Goal: Find specific page/section: Find specific page/section

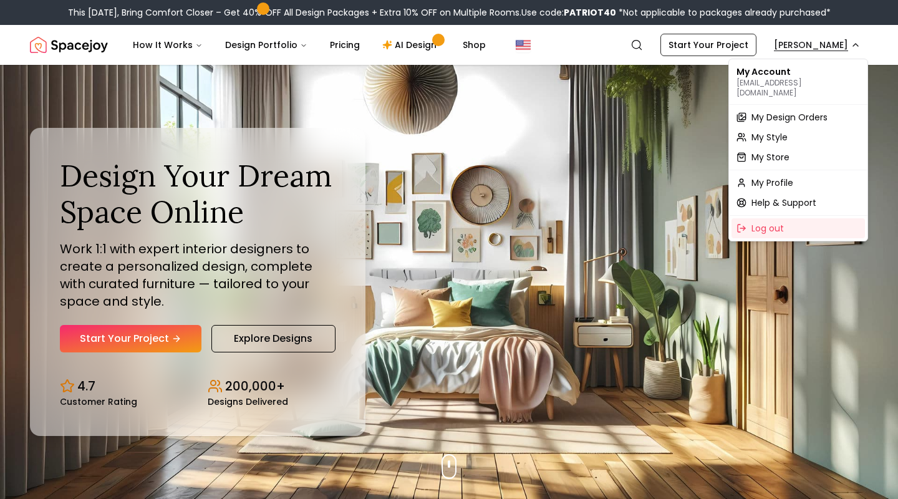
click at [799, 111] on span "My Design Orders" at bounding box center [790, 117] width 76 height 12
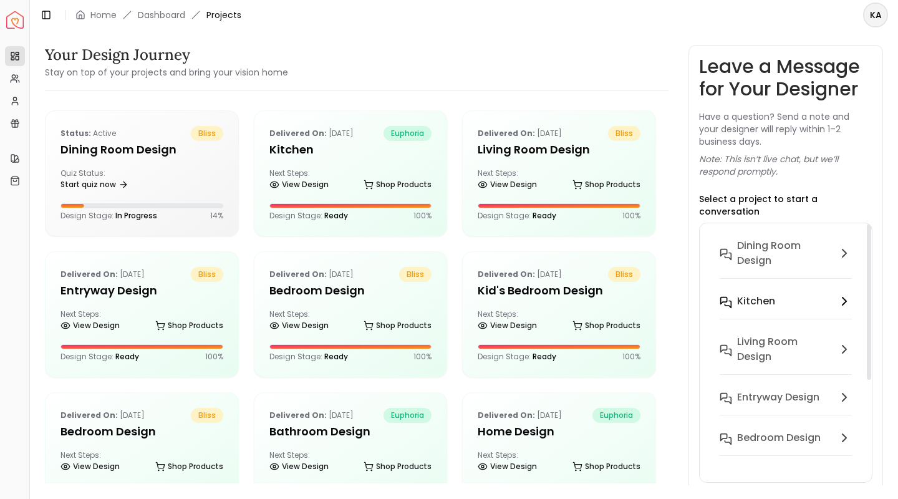
click at [775, 295] on div "Kitchen" at bounding box center [784, 301] width 95 height 15
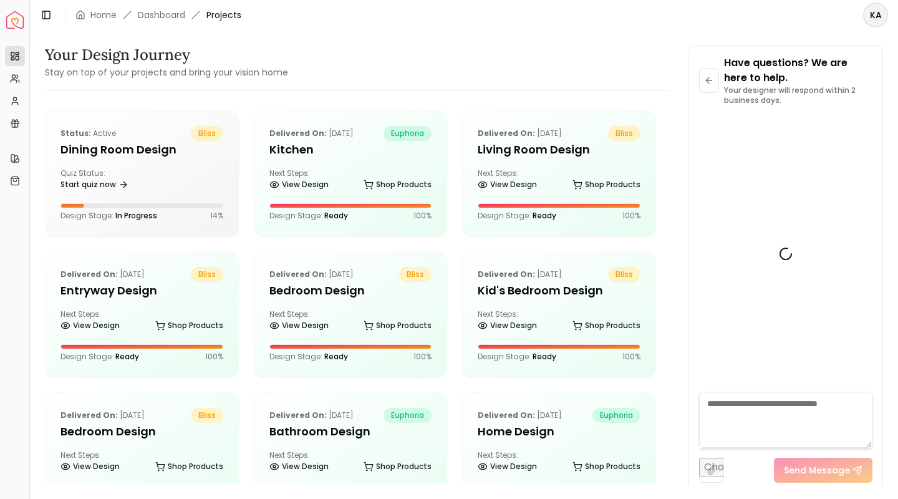
scroll to position [4349, 0]
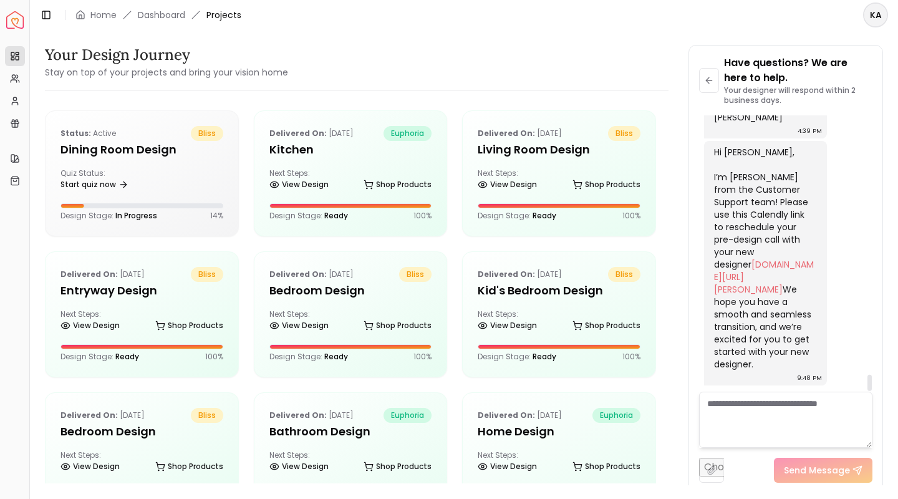
click at [743, 200] on div "Hi [PERSON_NAME], I’m [PERSON_NAME] from the Customer Support team! Please use …" at bounding box center [764, 258] width 100 height 225
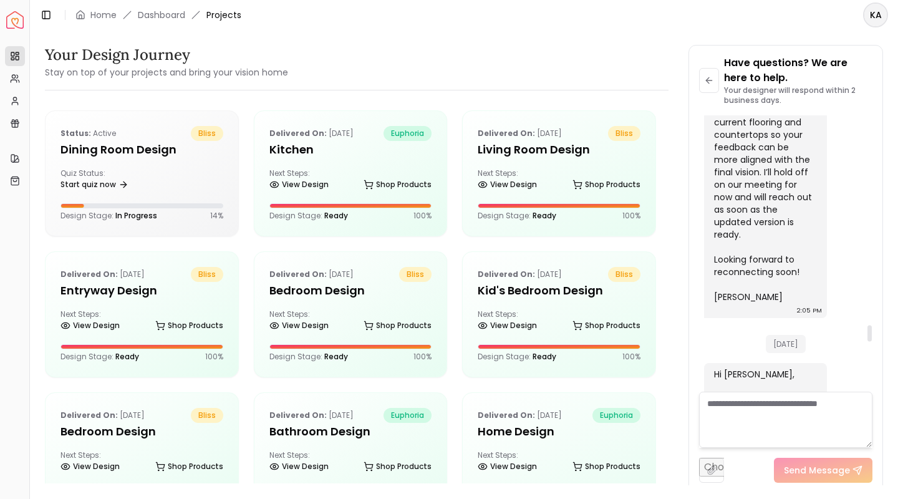
scroll to position [3476, 0]
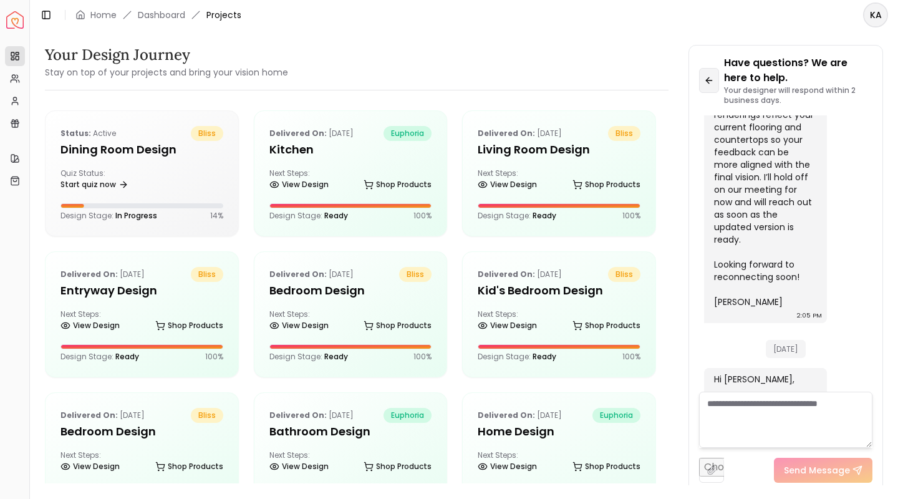
click at [714, 77] on icon at bounding box center [709, 80] width 10 height 10
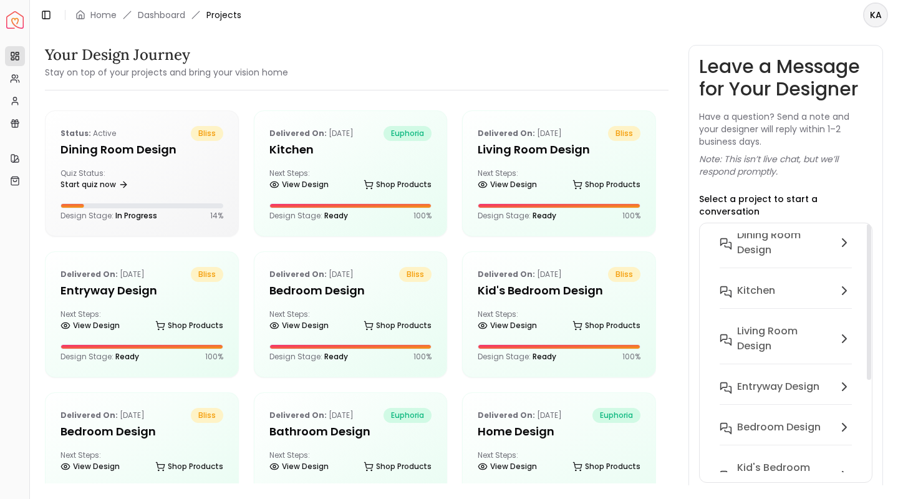
scroll to position [0, 0]
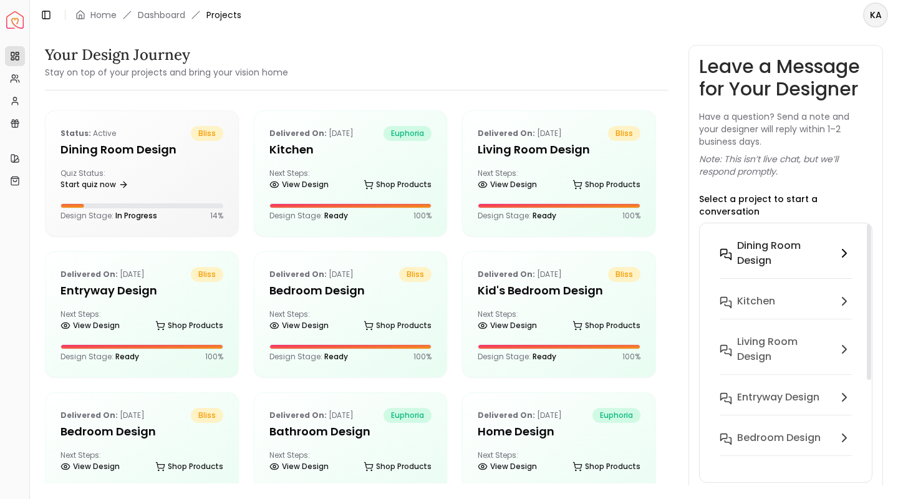
drag, startPoint x: 869, startPoint y: 246, endPoint x: 859, endPoint y: 228, distance: 21.2
click at [859, 228] on div "Dining Room design Kitchen Living Room design entryway design Bedroom Design Ki…" at bounding box center [785, 353] width 173 height 260
click at [317, 148] on h5 "Kitchen" at bounding box center [350, 149] width 163 height 17
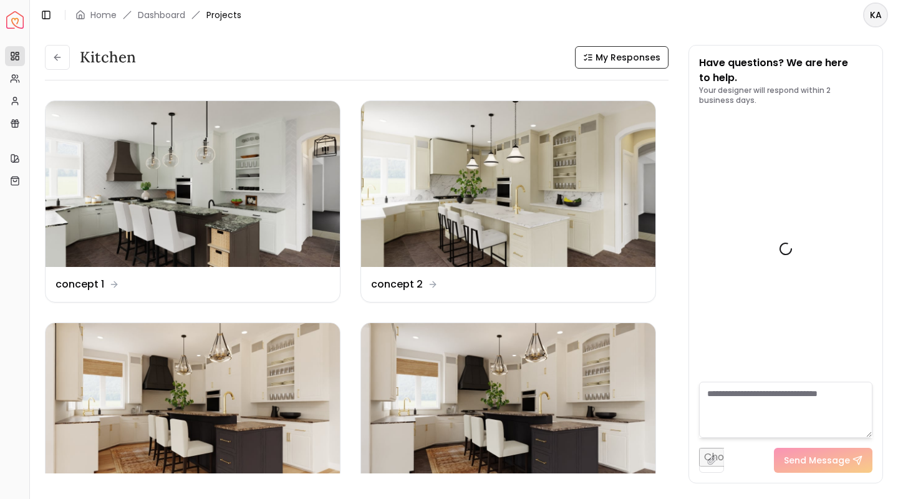
scroll to position [4359, 0]
